Goal: Find specific page/section: Find specific page/section

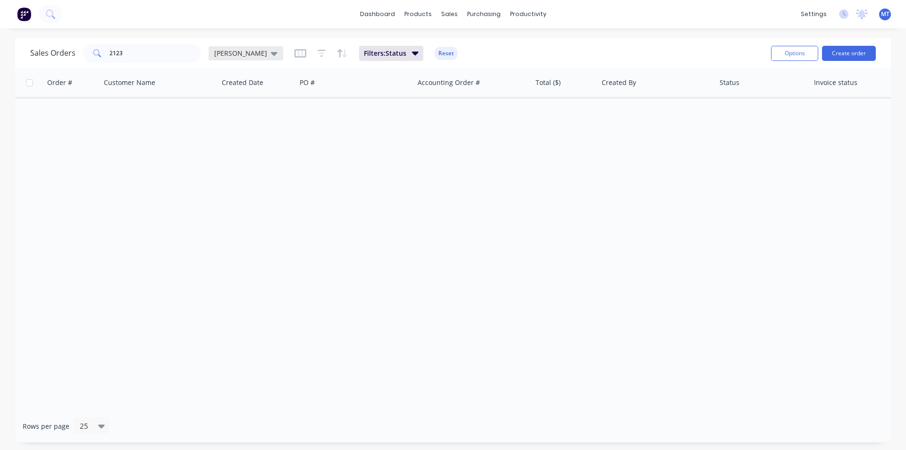
click at [271, 54] on icon at bounding box center [274, 54] width 7 height 4
click at [128, 53] on input "2123" at bounding box center [155, 53] width 92 height 19
type input "2"
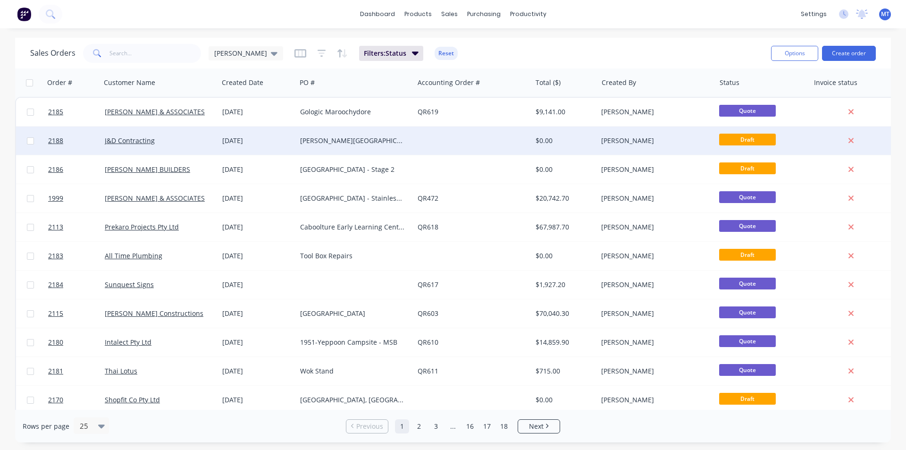
click at [417, 140] on div at bounding box center [472, 140] width 117 height 28
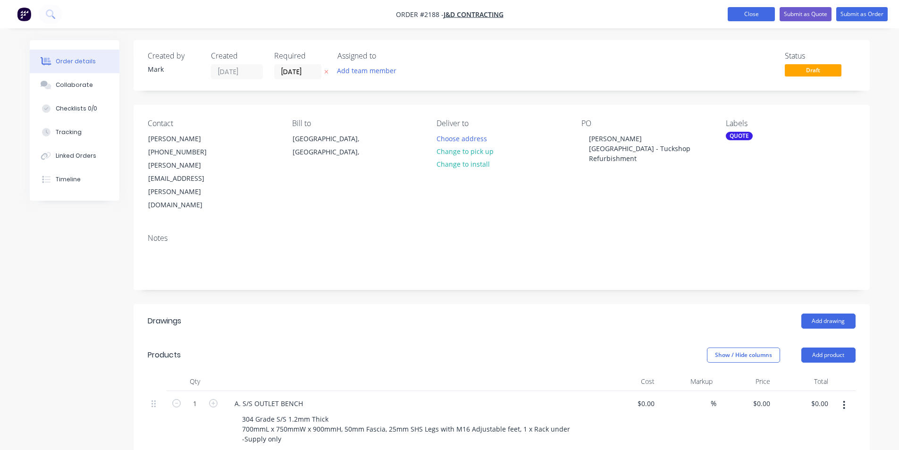
click at [745, 16] on button "Close" at bounding box center [751, 14] width 47 height 14
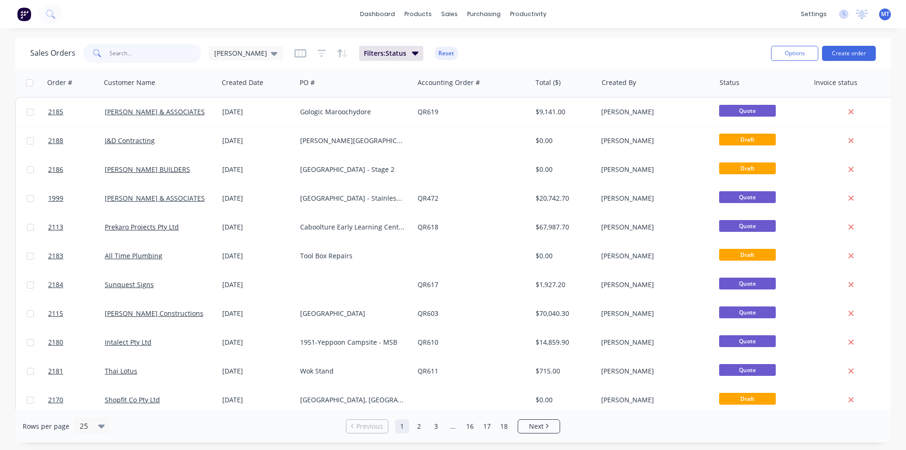
click at [121, 53] on input "text" at bounding box center [155, 53] width 92 height 19
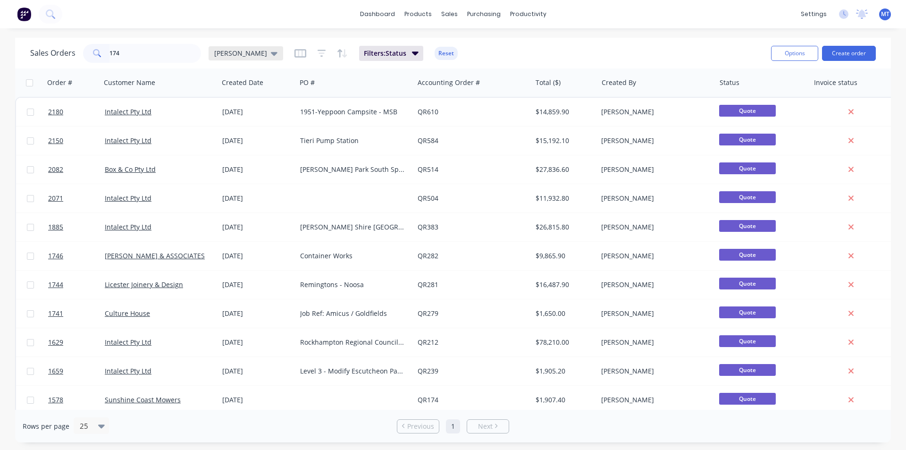
click at [271, 56] on icon at bounding box center [274, 53] width 7 height 10
click at [230, 134] on button "None" at bounding box center [265, 133] width 108 height 11
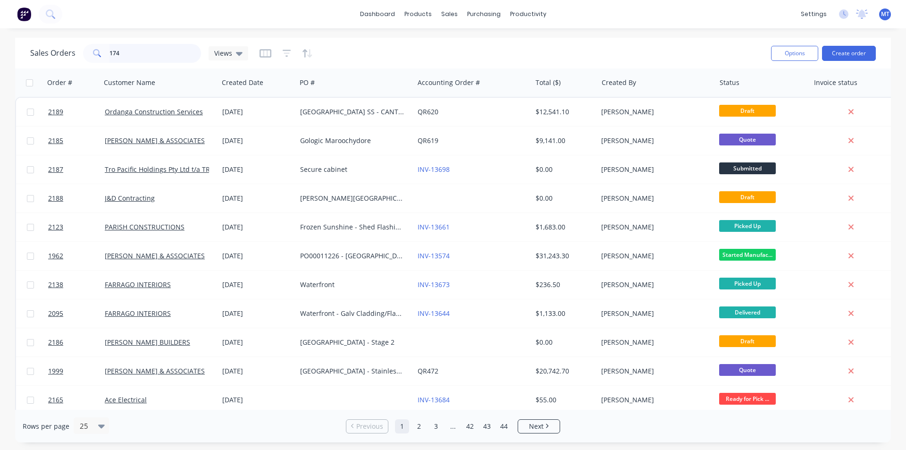
click at [121, 58] on input "174" at bounding box center [155, 53] width 92 height 19
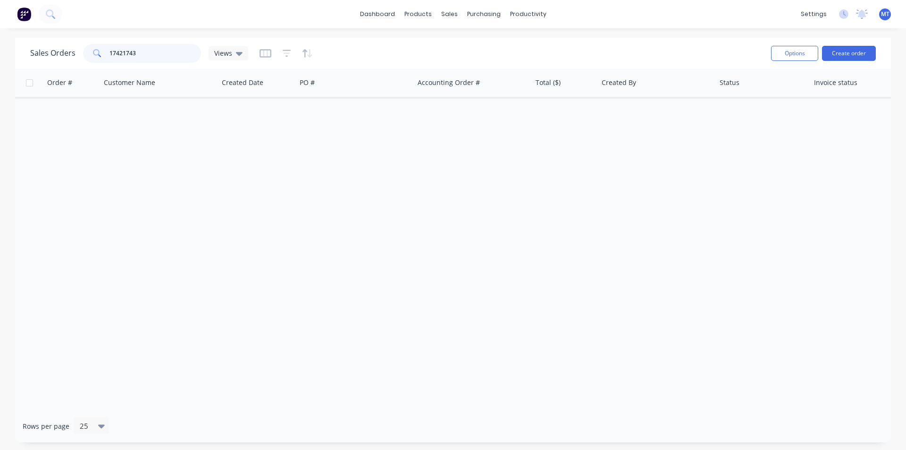
click at [120, 53] on input "17421743" at bounding box center [155, 53] width 92 height 19
click at [129, 53] on input "1743" at bounding box center [155, 53] width 92 height 19
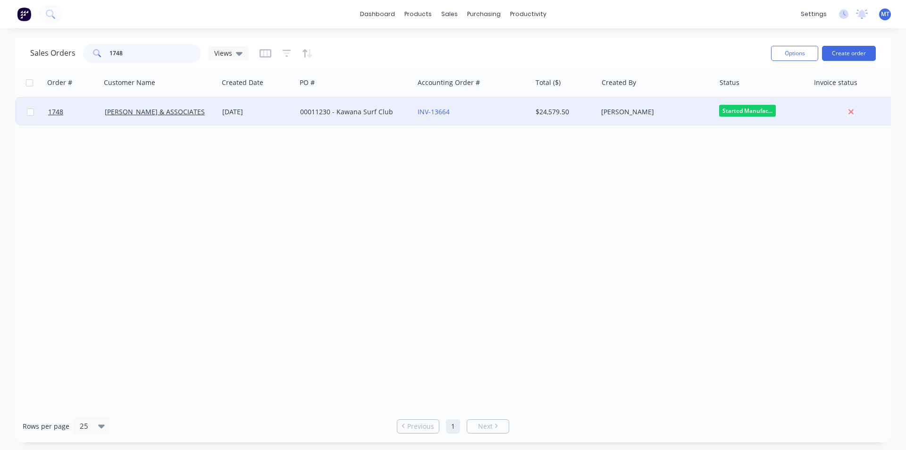
type input "1748"
click at [241, 115] on div "[DATE]" at bounding box center [257, 111] width 70 height 9
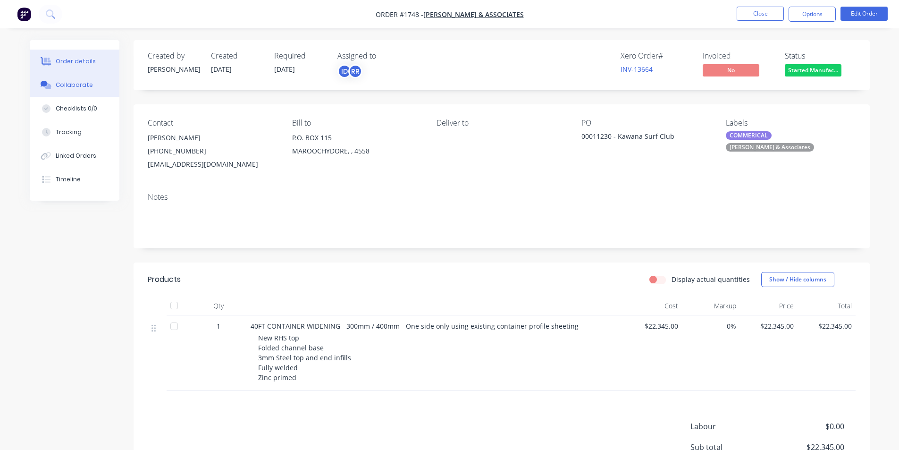
click at [80, 85] on div "Collaborate" at bounding box center [74, 85] width 37 height 8
